Goal: Task Accomplishment & Management: Manage account settings

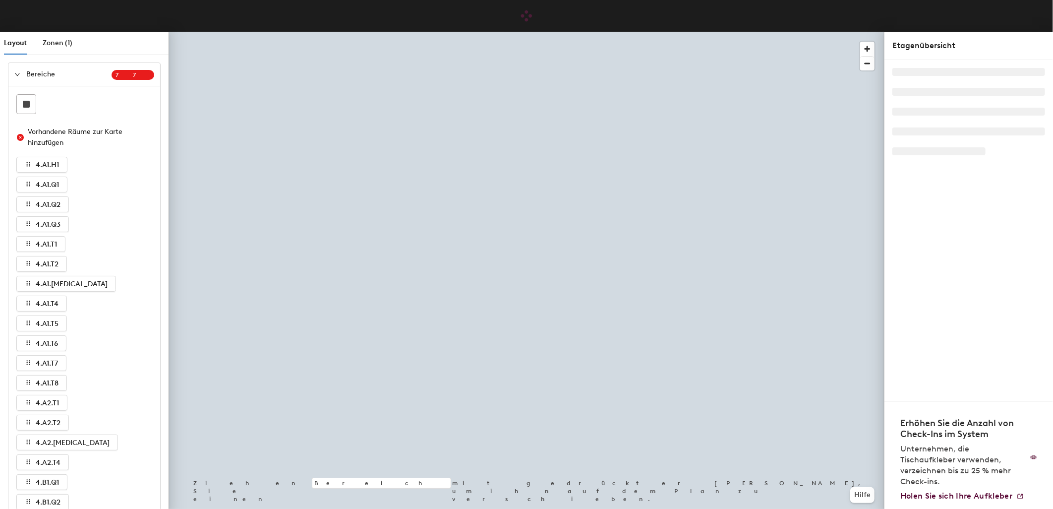
click at [18, 79] on div at bounding box center [20, 74] width 12 height 11
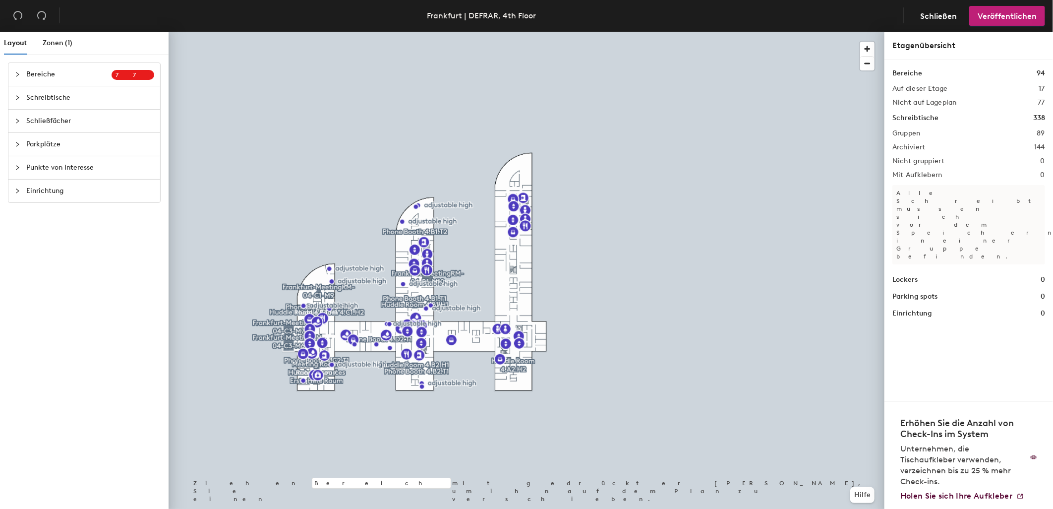
click at [52, 98] on span "Schreibtische" at bounding box center [90, 97] width 128 height 23
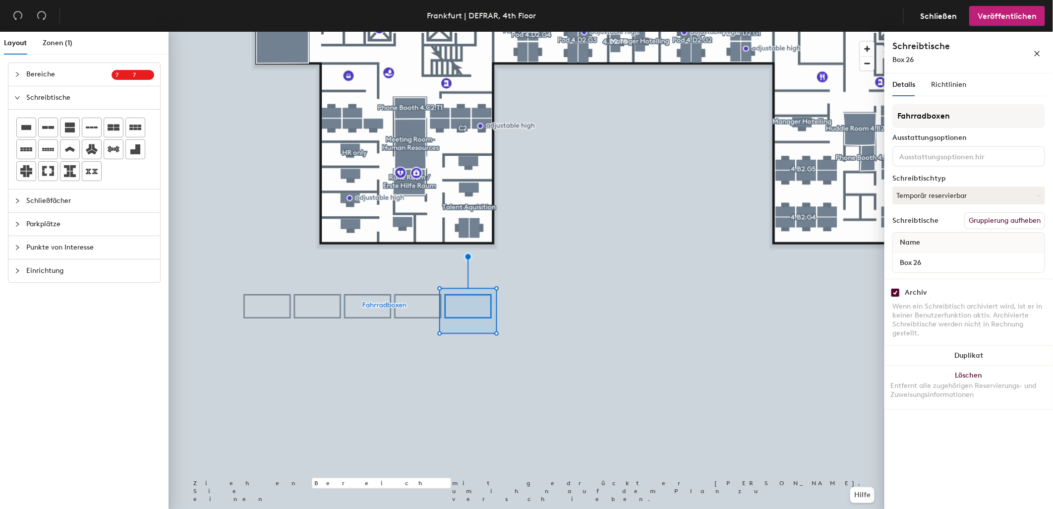
click at [896, 289] on input "checkbox" at bounding box center [895, 292] width 9 height 9
checkbox input "false"
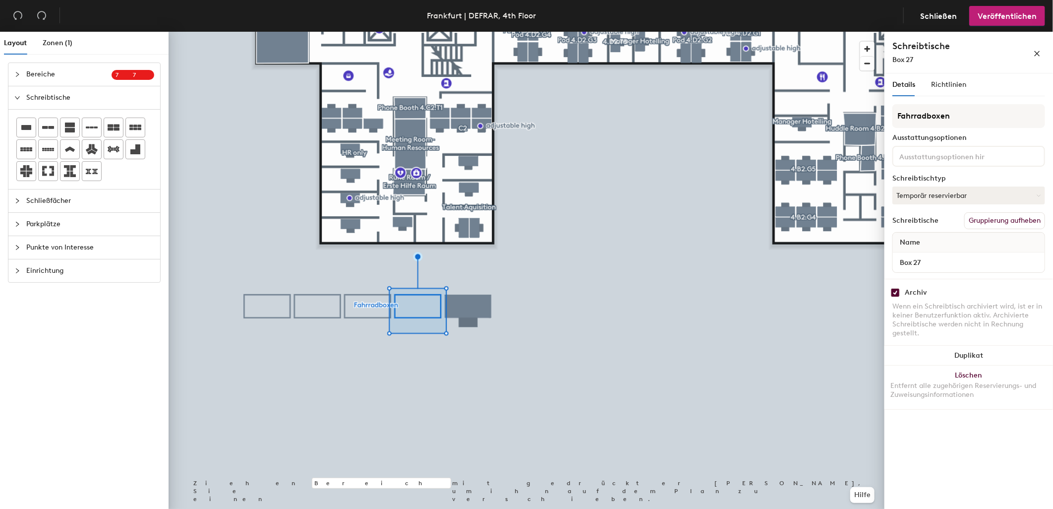
click at [892, 290] on input "checkbox" at bounding box center [895, 292] width 9 height 9
checkbox input "false"
click at [896, 291] on input "checkbox" at bounding box center [895, 292] width 9 height 9
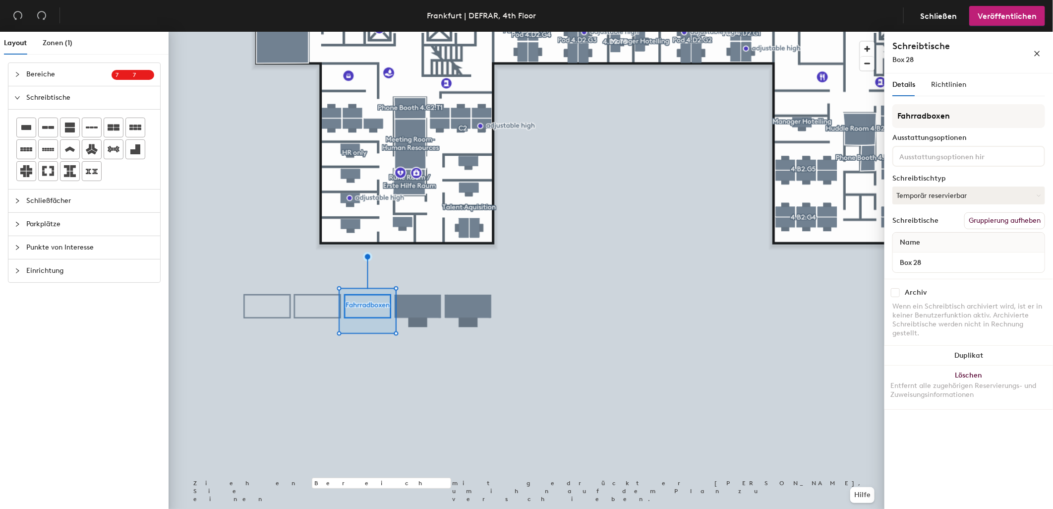
checkbox input "false"
click at [325, 32] on div at bounding box center [527, 32] width 716 height 0
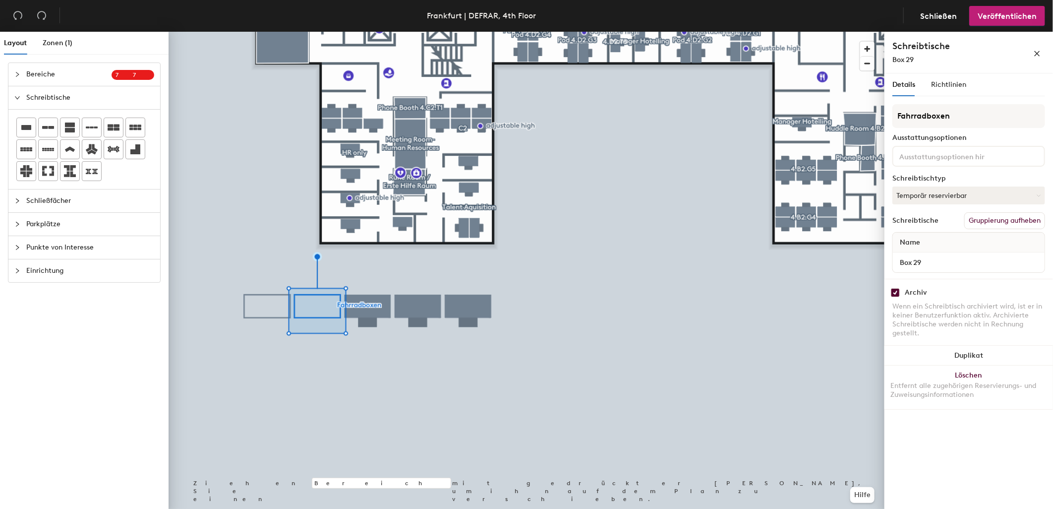
click at [892, 289] on input "checkbox" at bounding box center [895, 292] width 9 height 9
checkbox input "false"
click at [893, 289] on input "checkbox" at bounding box center [895, 292] width 9 height 9
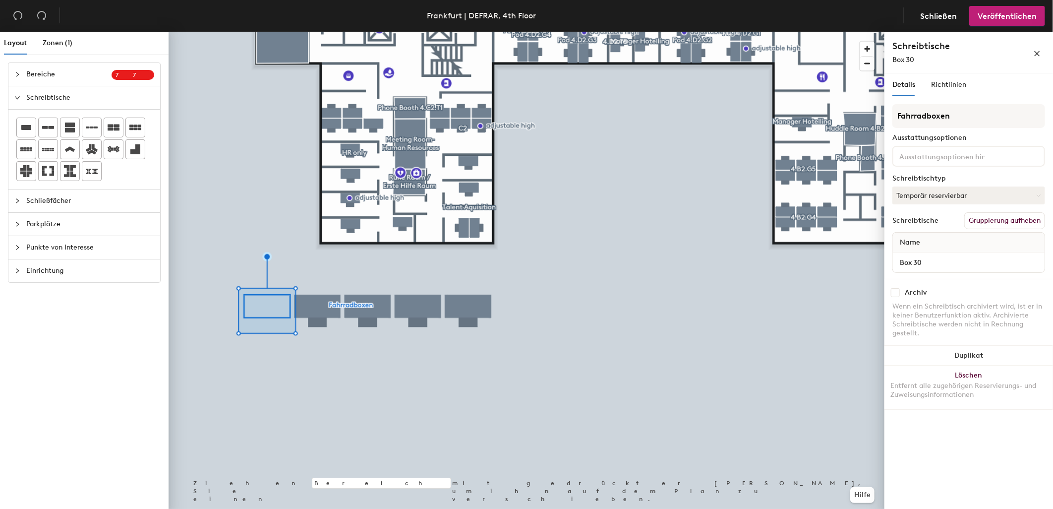
checkbox input "false"
click at [1018, 21] on button "Veröffentlichen" at bounding box center [1007, 16] width 76 height 20
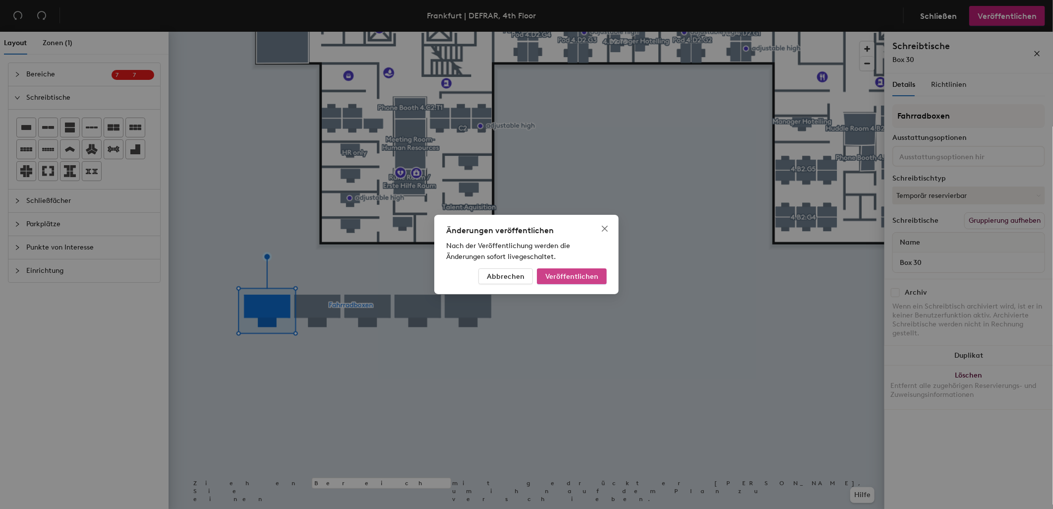
click at [601, 273] on button "Veröffentlichen" at bounding box center [572, 276] width 70 height 16
